Goal: Find specific page/section: Find specific page/section

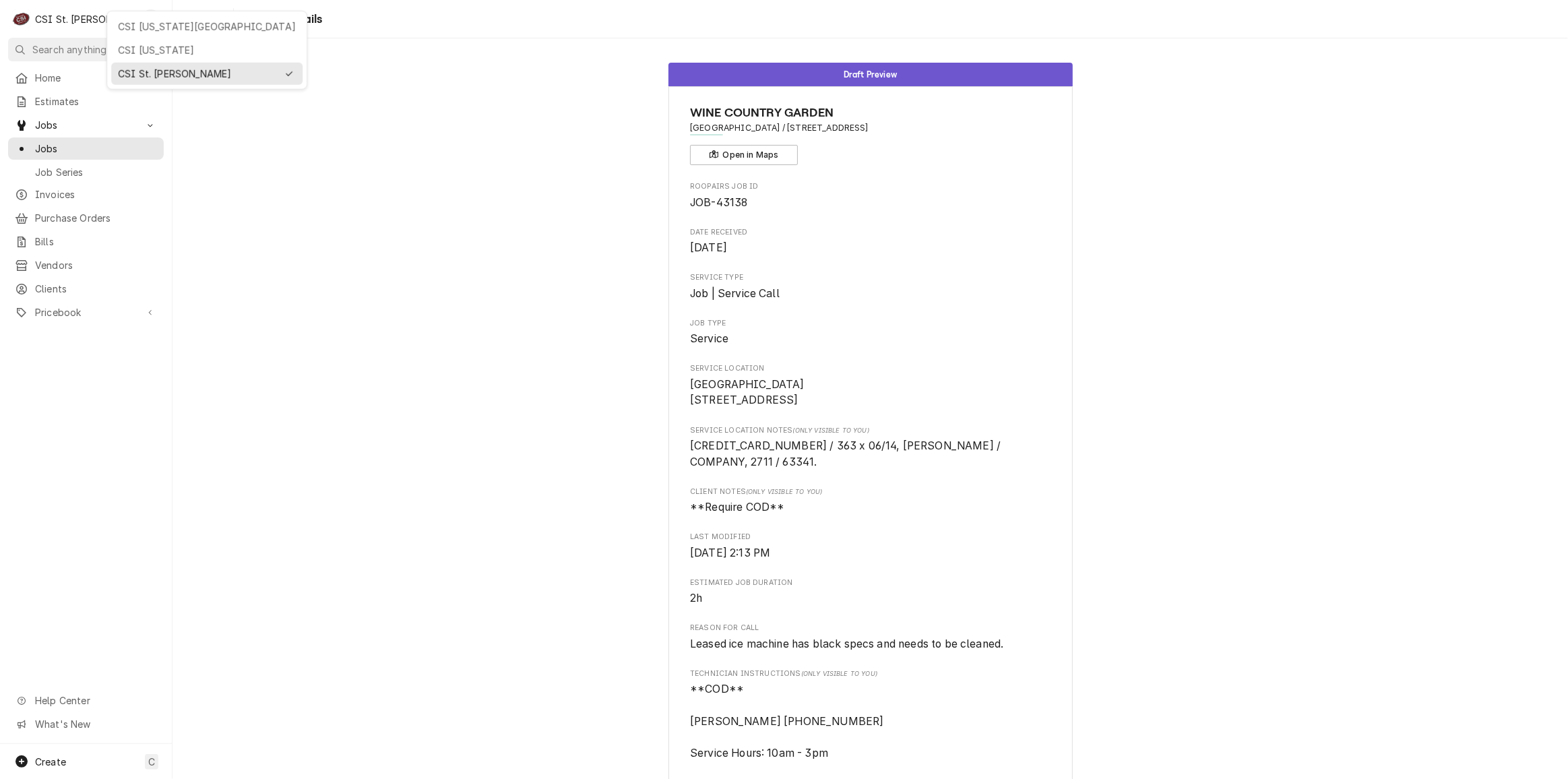
click at [118, 33] on div "CSI [US_STATE][GEOGRAPHIC_DATA]" at bounding box center [207, 27] width 186 height 17
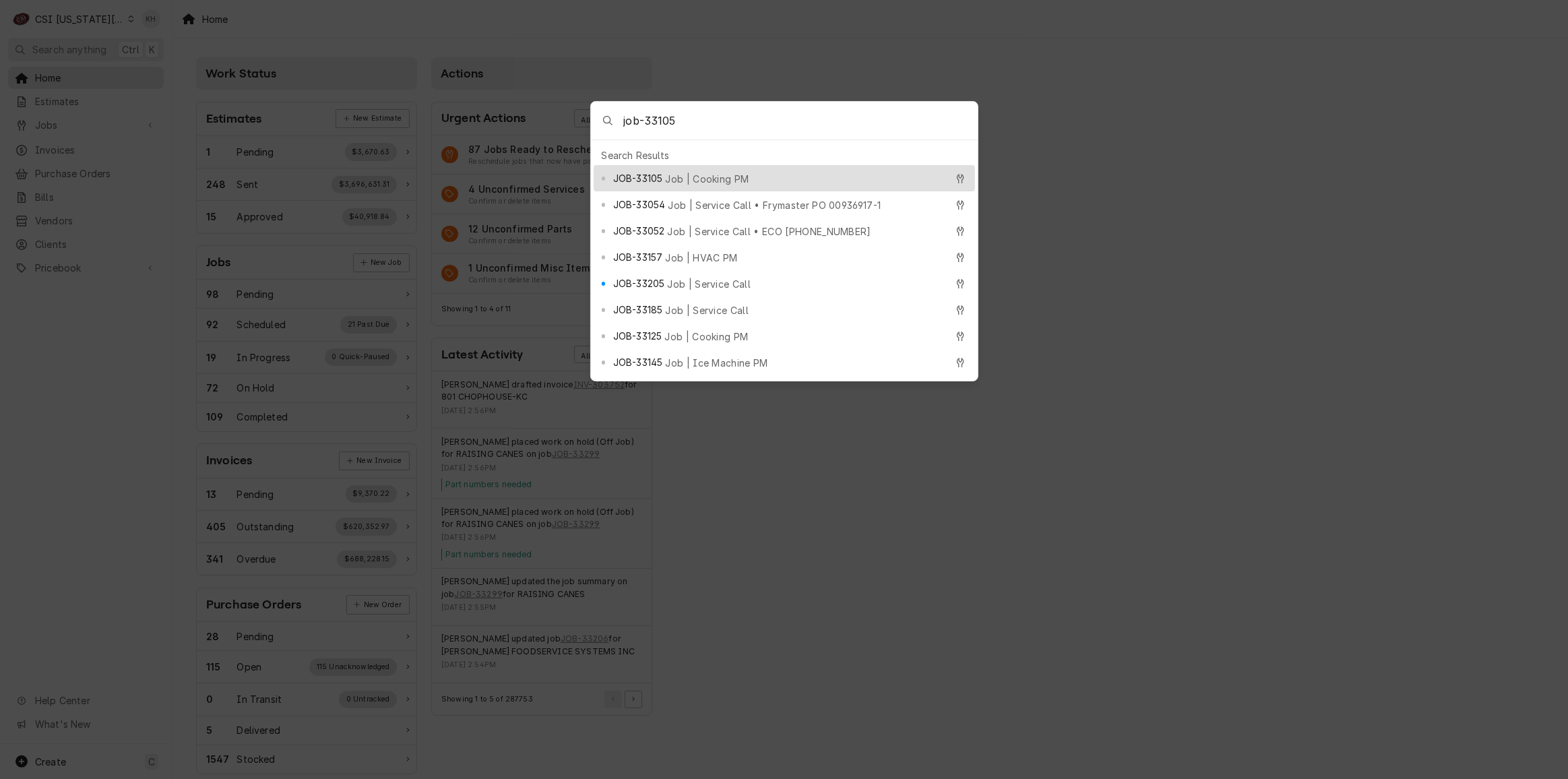
type input "job-33105"
click at [708, 170] on div "JOB-33105 Job | Cooking PM" at bounding box center [779, 178] width 333 height 16
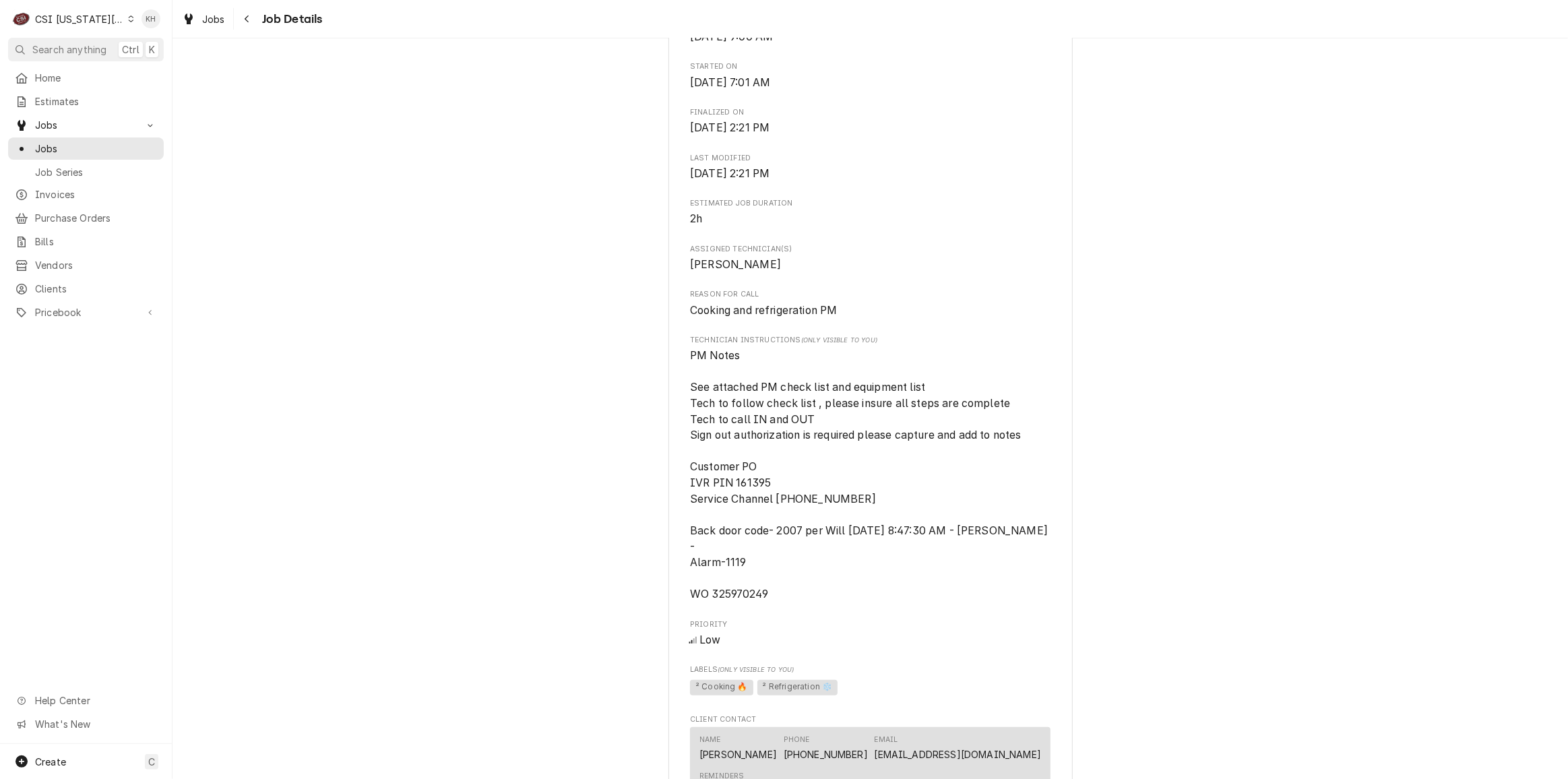
scroll to position [1102, 0]
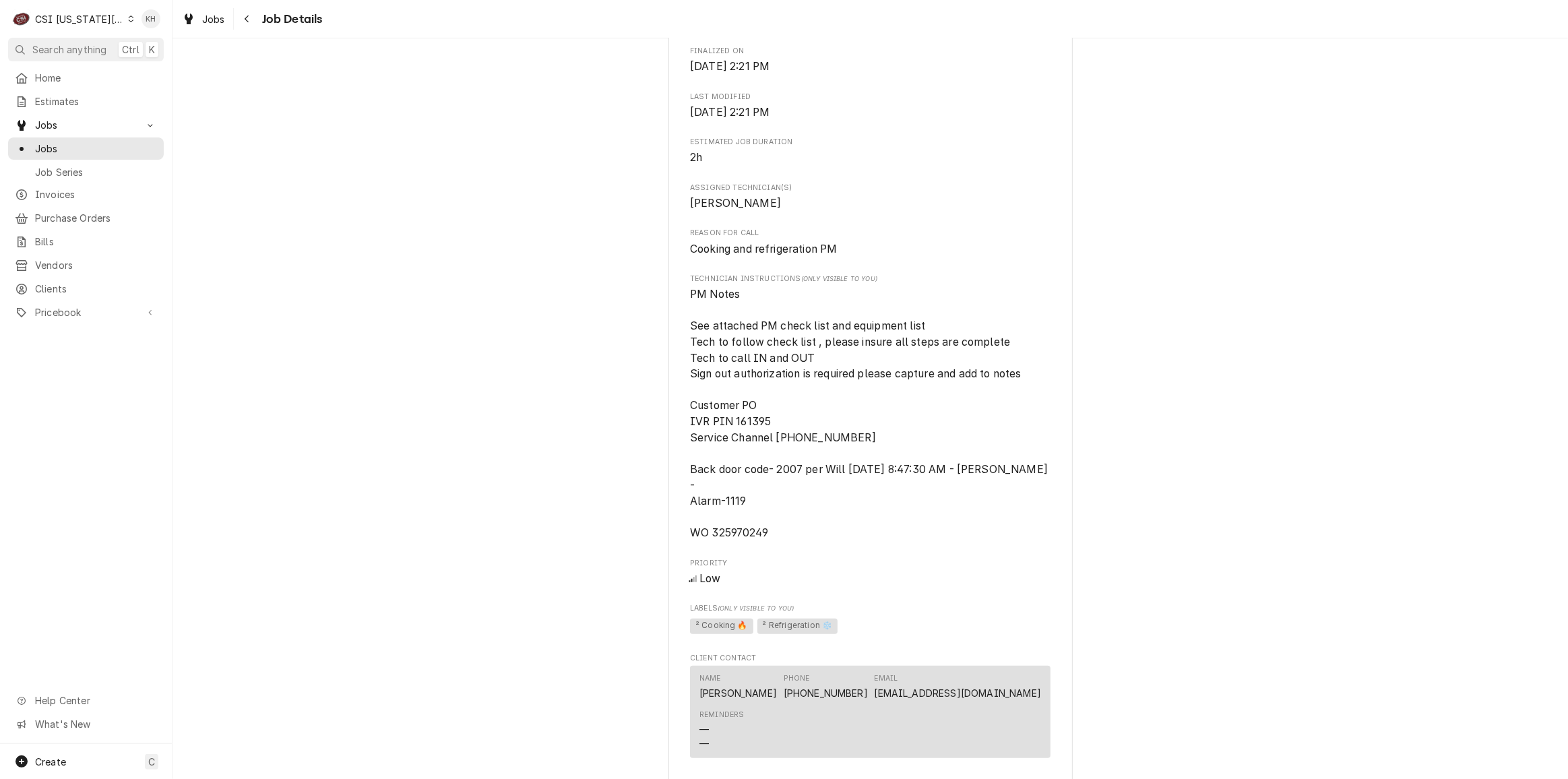
click at [742, 532] on span "PM Notes See attached PM check list and equipment list Tech to follow check lis…" at bounding box center [870, 413] width 360 height 252
copy span "325970249"
